Goal: Information Seeking & Learning: Stay updated

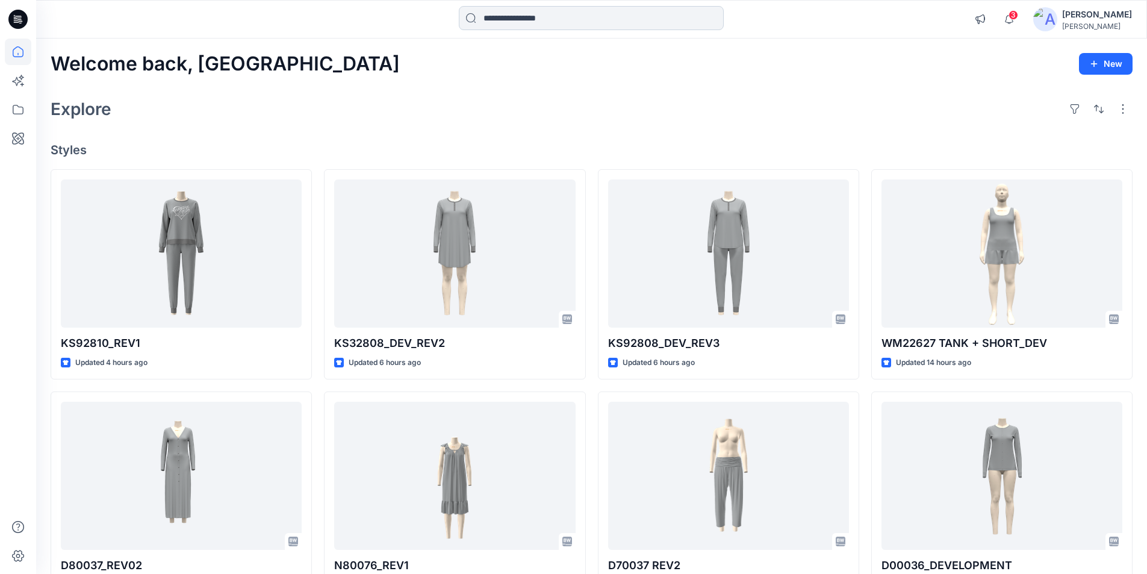
click at [567, 16] on input at bounding box center [591, 18] width 265 height 24
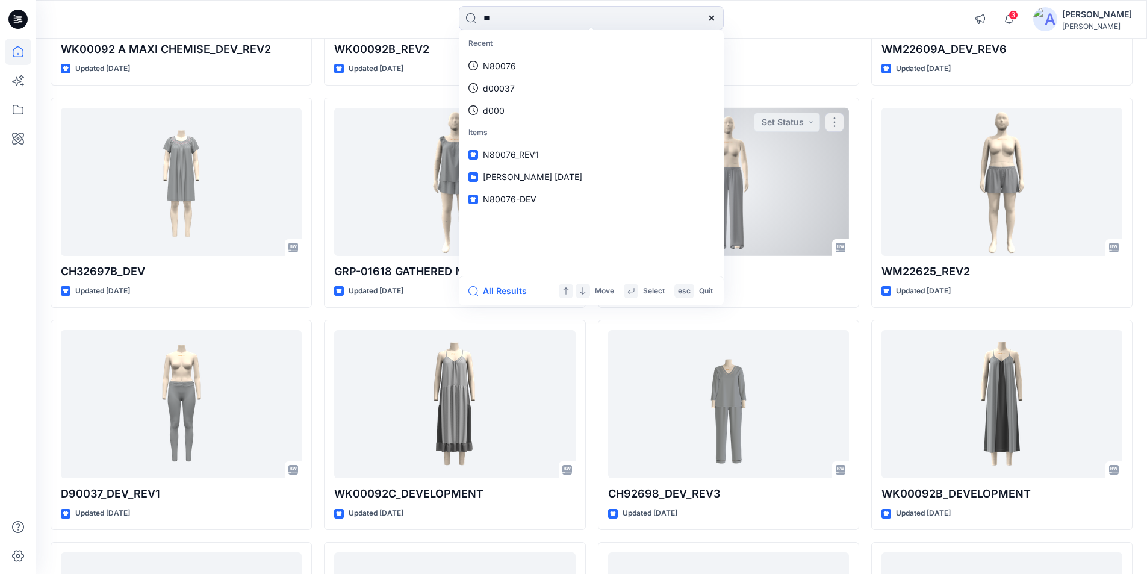
scroll to position [1275, 0]
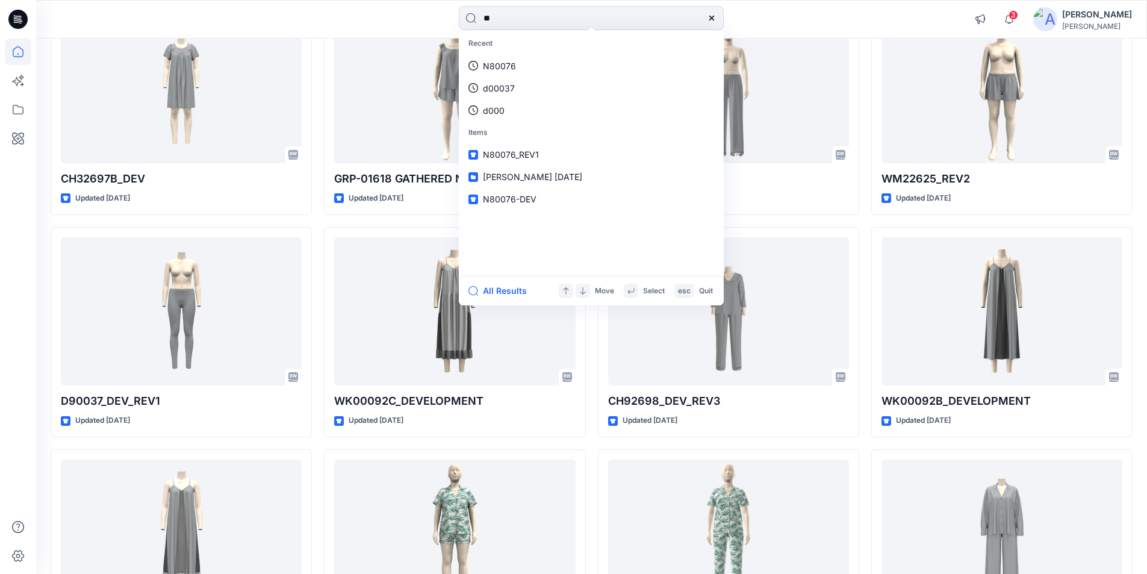
type input "**"
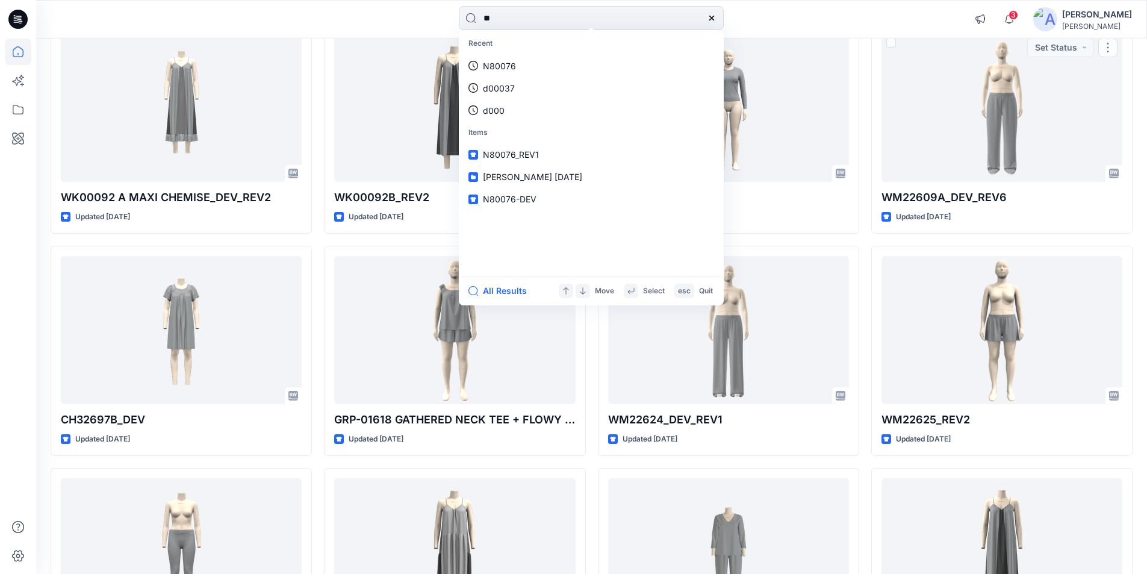
scroll to position [974, 0]
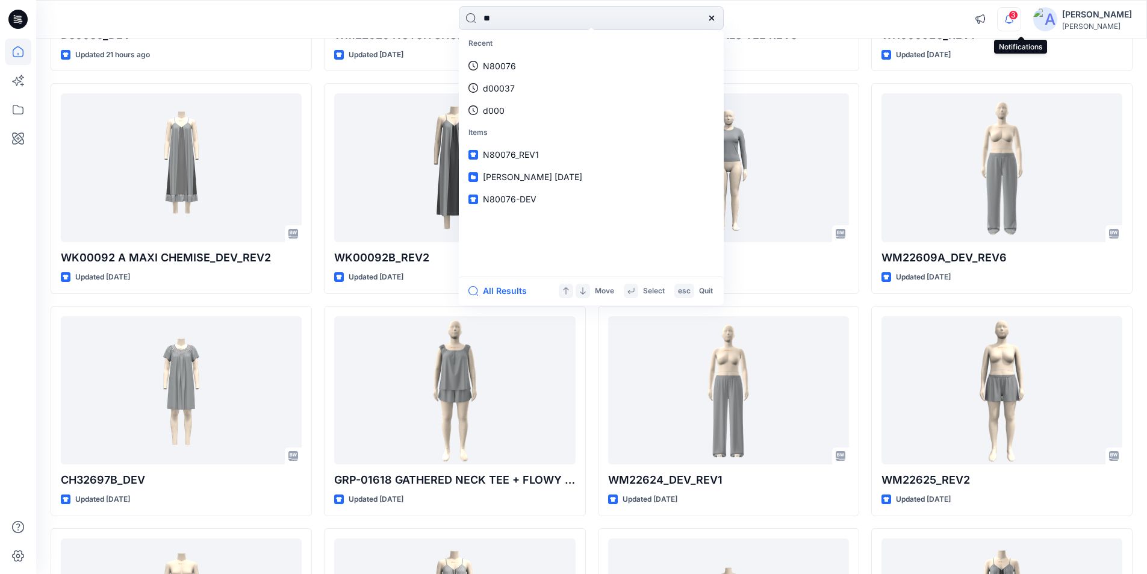
click at [1019, 13] on icon "button" at bounding box center [1008, 19] width 23 height 24
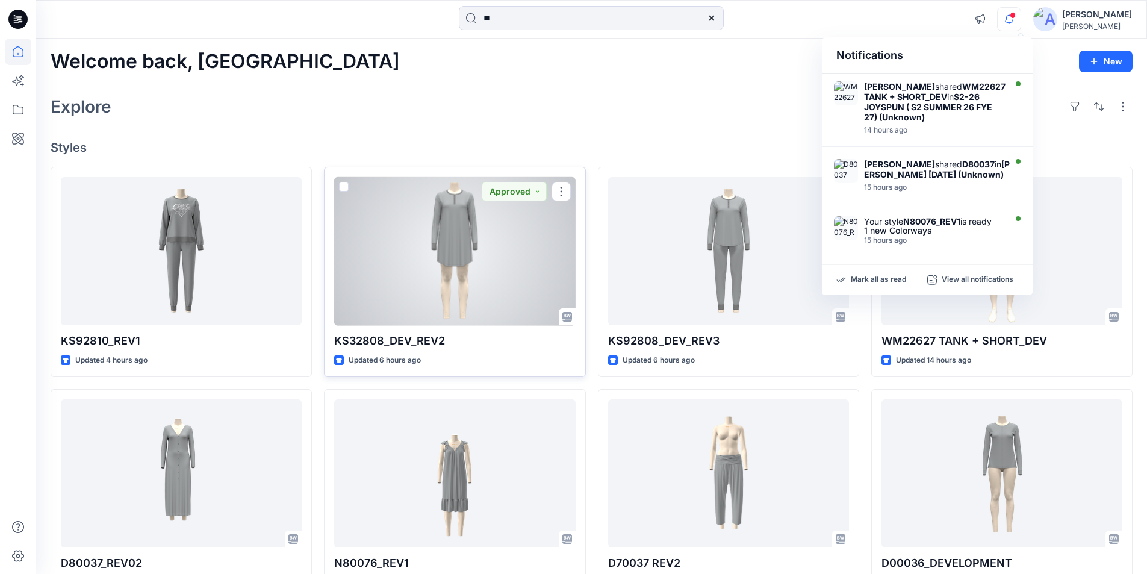
scroll to position [0, 0]
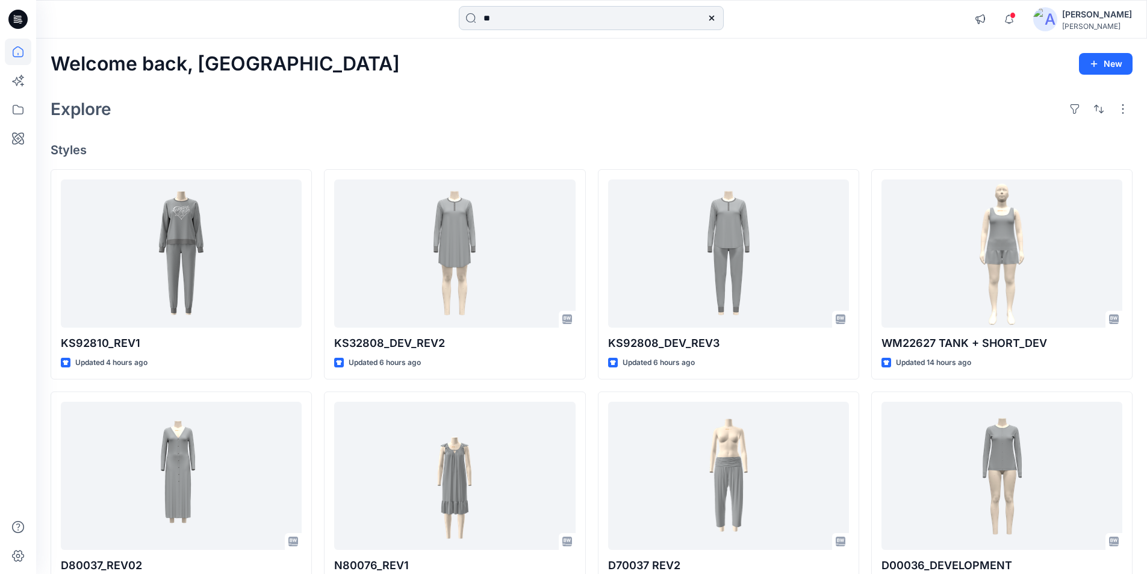
click at [711, 17] on g at bounding box center [711, 18] width 5 height 5
click at [802, 23] on div at bounding box center [591, 19] width 555 height 26
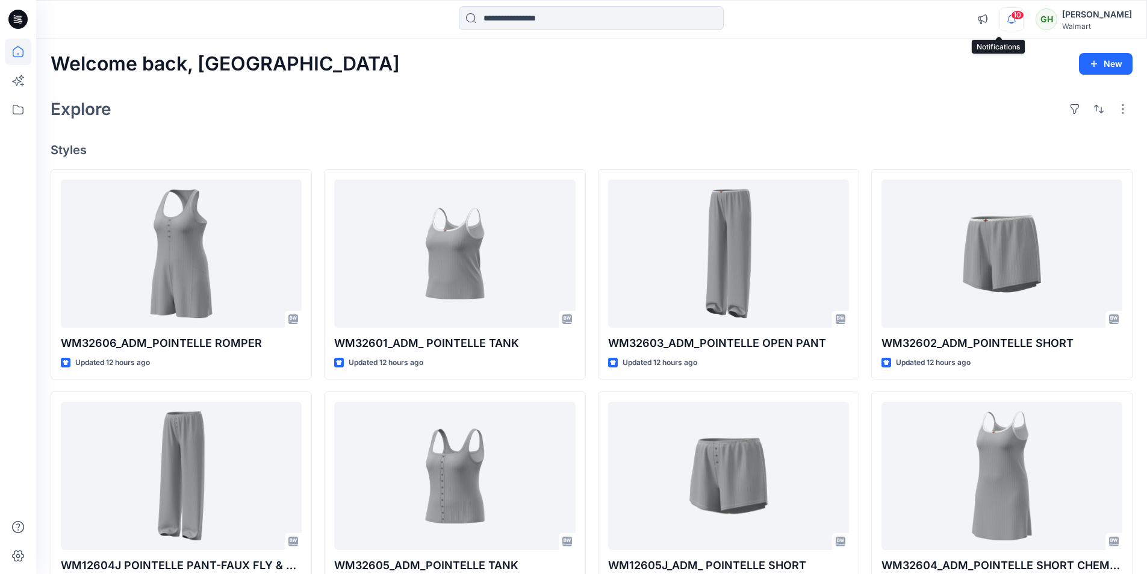
click at [1000, 22] on icon "button" at bounding box center [1011, 19] width 23 height 24
